Goal: Find contact information: Find contact information

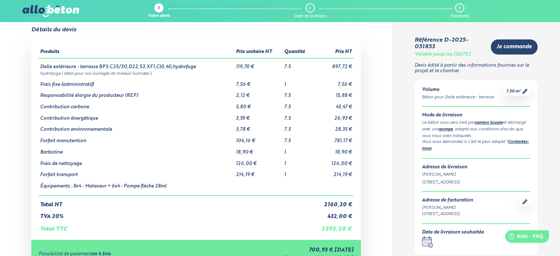
scroll to position [19, 0]
click at [53, 153] on td "Barbotine" at bounding box center [137, 149] width 196 height 11
copy td "Barbotine"
click at [94, 145] on td "Barbotine" at bounding box center [137, 149] width 196 height 11
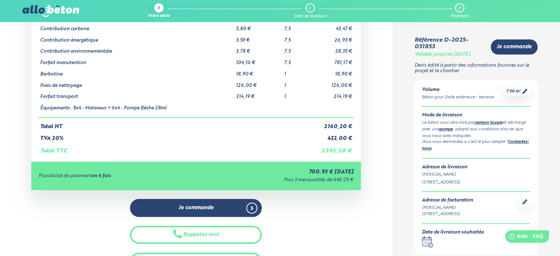
scroll to position [97, 0]
